Goal: Transaction & Acquisition: Book appointment/travel/reservation

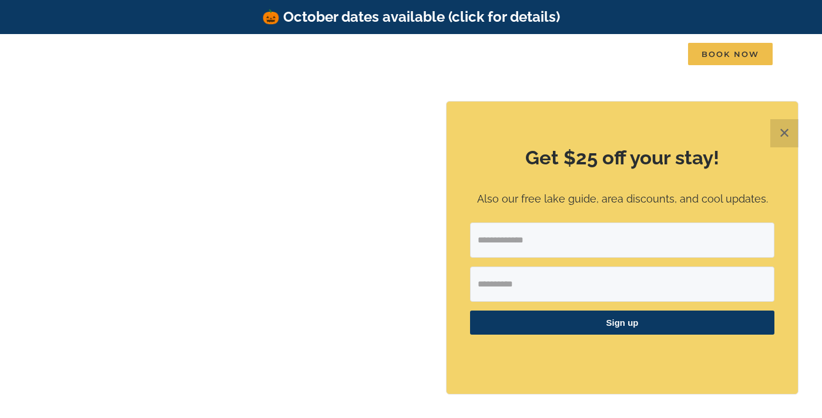
click at [448, 212] on div "Get $25 off your stay! Also our free lake guide, area discounts, and cool updat…" at bounding box center [622, 248] width 351 height 293
click at [778, 129] on button "✕" at bounding box center [784, 133] width 28 height 28
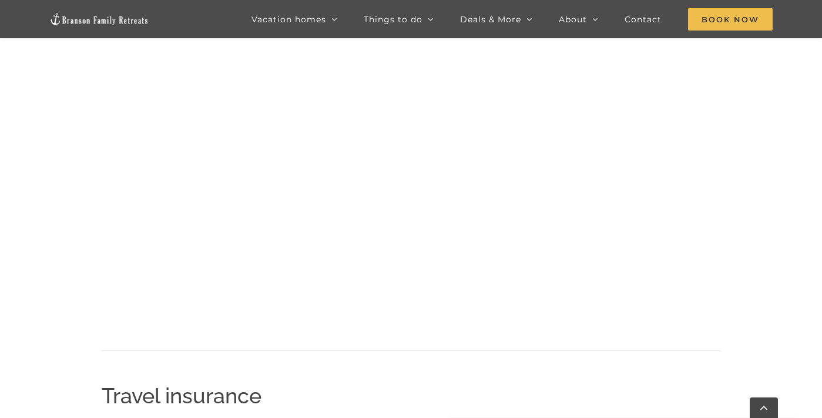
scroll to position [1004, 0]
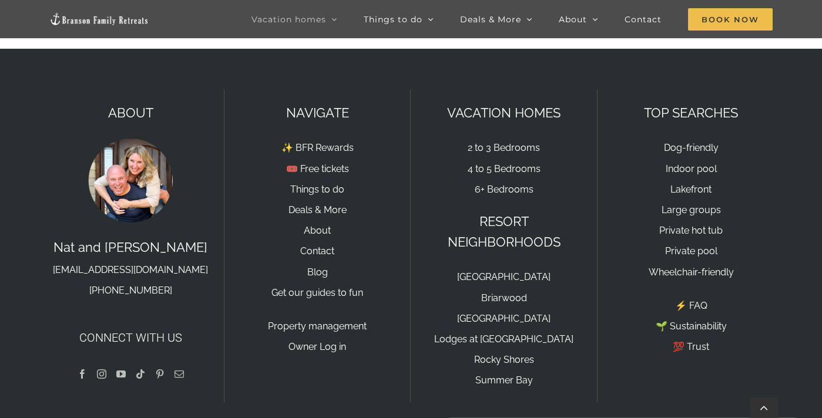
scroll to position [8064, 0]
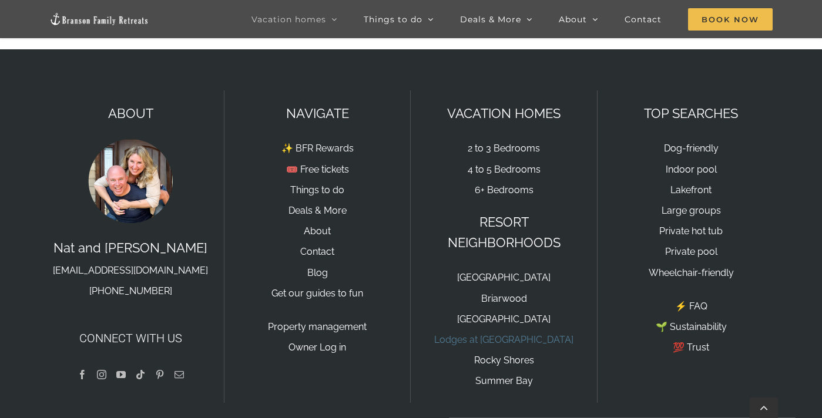
click at [462, 334] on link "Lodges at [GEOGRAPHIC_DATA]" at bounding box center [503, 339] width 139 height 11
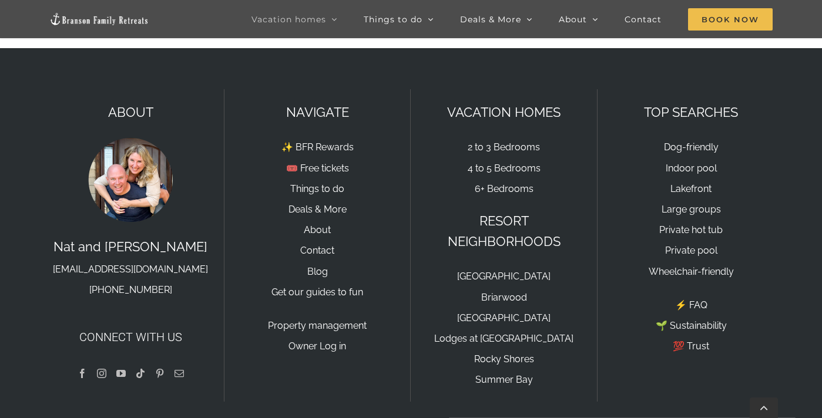
scroll to position [8064, 0]
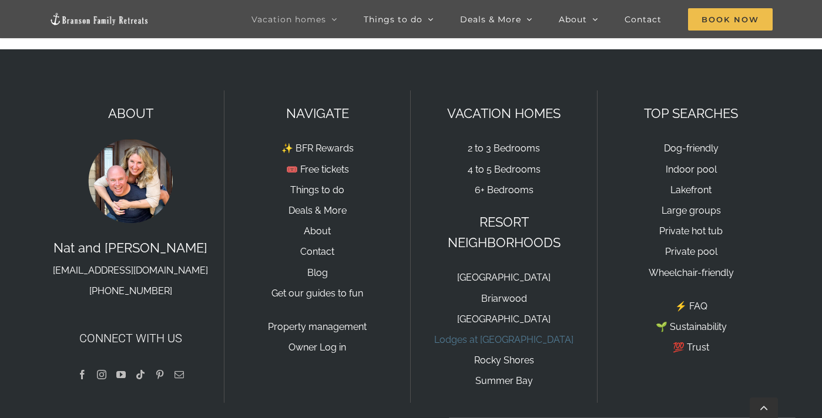
click at [481, 334] on link "Lodges at [GEOGRAPHIC_DATA]" at bounding box center [503, 339] width 139 height 11
